Goal: Transaction & Acquisition: Purchase product/service

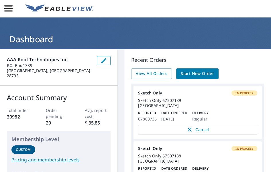
click at [198, 73] on span "Start New Order" at bounding box center [197, 73] width 33 height 7
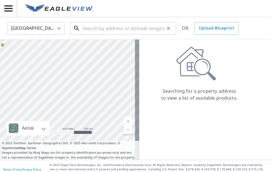
click at [88, 29] on input "text" at bounding box center [124, 28] width 82 height 16
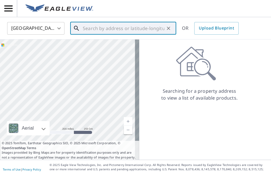
click at [93, 26] on input "text" at bounding box center [124, 28] width 82 height 16
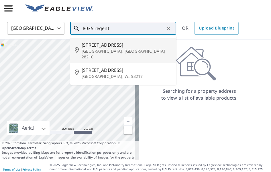
click at [98, 48] on span "[STREET_ADDRESS]" at bounding box center [127, 44] width 90 height 7
type input "[STREET_ADDRESS]"
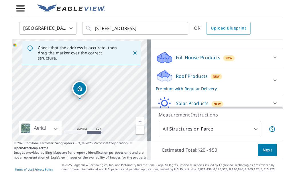
scroll to position [56, 0]
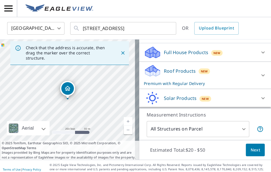
click at [256, 51] on div at bounding box center [263, 52] width 14 height 14
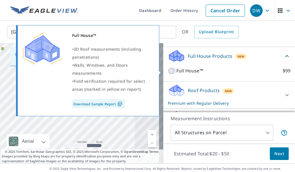
click at [168, 70] on input "Full House™ $99" at bounding box center [172, 71] width 9 height 7
checkbox input "true"
checkbox input "false"
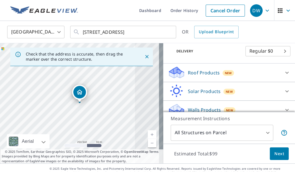
scroll to position [102, 0]
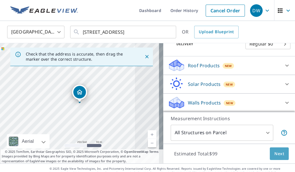
click at [270, 155] on span "Next" at bounding box center [279, 153] width 10 height 7
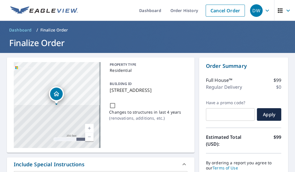
scroll to position [28, 0]
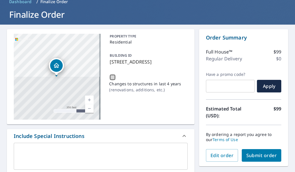
click at [112, 81] on input "Changes to structures in last 4 years ( renovations, additions, etc. )" at bounding box center [112, 77] width 7 height 7
checkbox input "true"
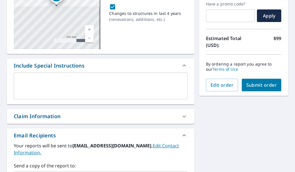
scroll to position [114, 0]
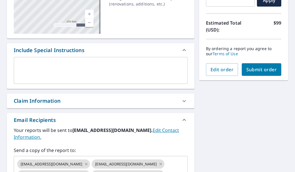
click at [46, 70] on textarea at bounding box center [101, 70] width 166 height 16
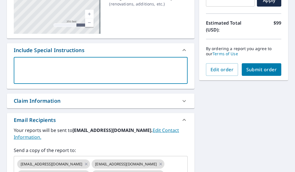
paste textarea "We need, XML, ESX, and an Extra Page that is blank for field notes 25-2320 Vokr…"
type textarea "We need, XML, ESX, and an Extra Page that is blank for field notes 25-2320 Vokr…"
type textarea "x"
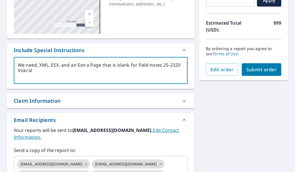
click at [53, 64] on textarea "We need, XML, ESX, and an Extra Page that is blank for field notes 25-2320 Vokr…" at bounding box center [101, 70] width 166 height 16
click at [56, 64] on textarea "We need, XML, ESX, and an Extra Page that is blank for field notes 25-2320 Vokr…" at bounding box center [101, 70] width 166 height 16
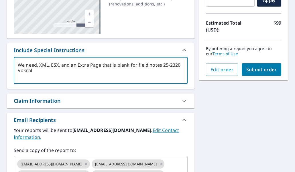
type textarea "We need, XML, , and an Extra Page that is blank for field notes 25-2320 Vokral"
type textarea "x"
type textarea "We need, XML,, and an Extra Page that is blank for field notes 25-2320 Vokral"
type textarea "x"
type textarea "We need, XML, and an Extra Page that is blank for field notes 25-2320 Vokral"
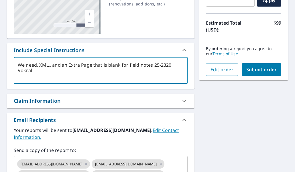
type textarea "x"
type textarea "We need, XML, and an Extra Page that is blank for field notes 25-2320 Vokral"
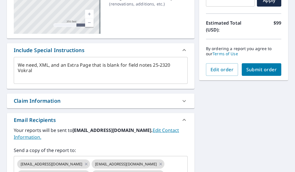
drag, startPoint x: 60, startPoint y: 101, endPoint x: 57, endPoint y: 109, distance: 8.4
click at [60, 101] on div "Claim Information" at bounding box center [37, 101] width 47 height 8
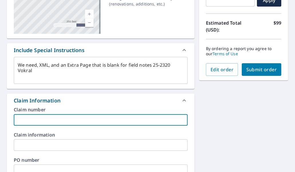
click at [33, 120] on input "text" at bounding box center [101, 119] width 174 height 11
paste input "Vokral WoNum # 25-2320"
type textarea "x"
click at [41, 119] on input "Vokral WoNum # 25-2320" at bounding box center [101, 119] width 174 height 11
type input "Vokral A # 25-2320"
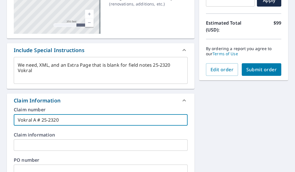
type textarea "x"
type input "Vokral Ap # 25-2320"
type textarea "x"
type input "Vokral App # 25-2320"
type textarea "x"
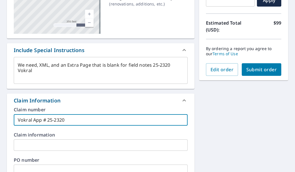
type input "Vokral Appr # 25-2320"
type textarea "x"
type input "[PERSON_NAME] # 25-2320"
type textarea "x"
type input "Vokral Apprai # 25-2320"
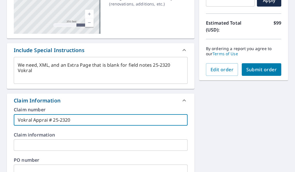
type textarea "x"
type input "Vokral Apprais # 25-2320"
type textarea "x"
type input "Vokral Appraisa # 25-2320"
type textarea "x"
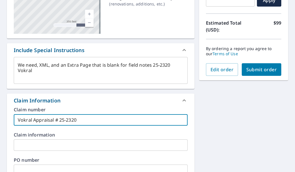
click at [125, 122] on input "Vokral Appraisal # 25-2320" at bounding box center [101, 119] width 174 height 11
type input "Vokral Appraisal # 25-2320"
click at [257, 67] on span "Submit order" at bounding box center [261, 69] width 31 height 6
type textarea "x"
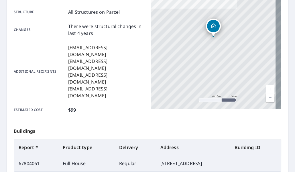
click at [22, 155] on td "67804061" at bounding box center [36, 163] width 44 height 16
copy td "67804061"
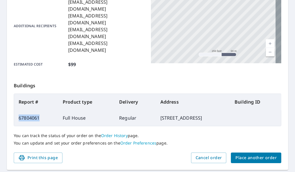
scroll to position [169, 0]
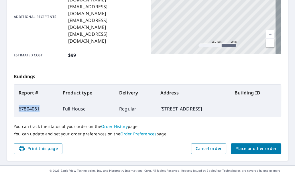
click at [260, 145] on span "Place another order" at bounding box center [255, 148] width 41 height 7
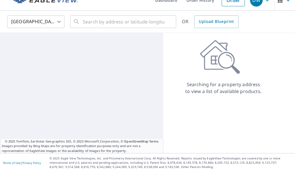
scroll to position [10, 0]
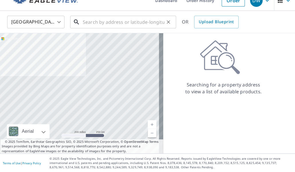
click at [99, 20] on input "text" at bounding box center [124, 22] width 82 height 16
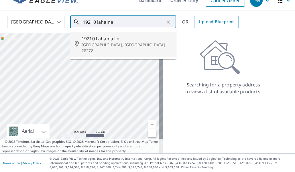
click at [109, 35] on span "19210 Lahaina Ln" at bounding box center [127, 38] width 90 height 7
type input "[STREET_ADDRESS]"
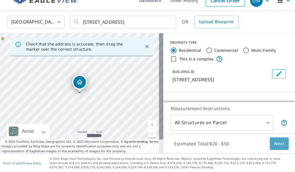
click at [270, 143] on span "Next" at bounding box center [279, 143] width 10 height 7
